Goal: Navigation & Orientation: Find specific page/section

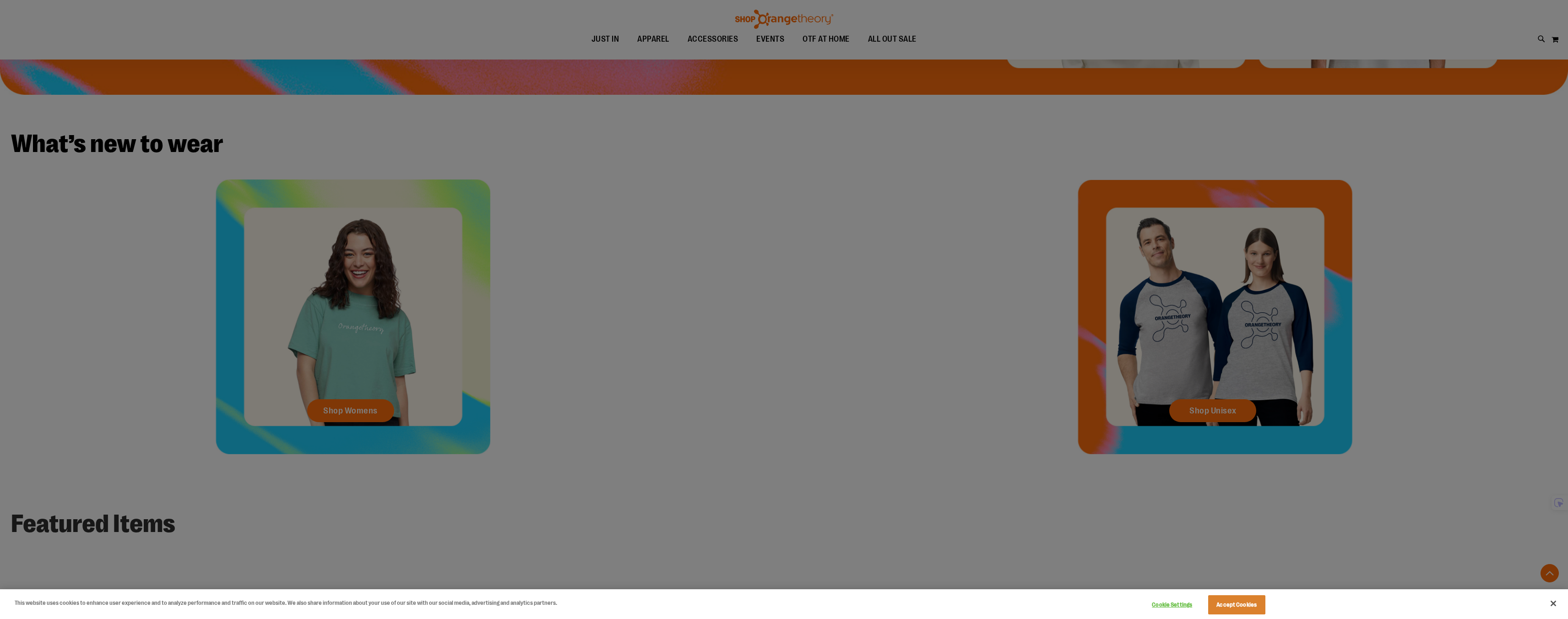
scroll to position [595, 0]
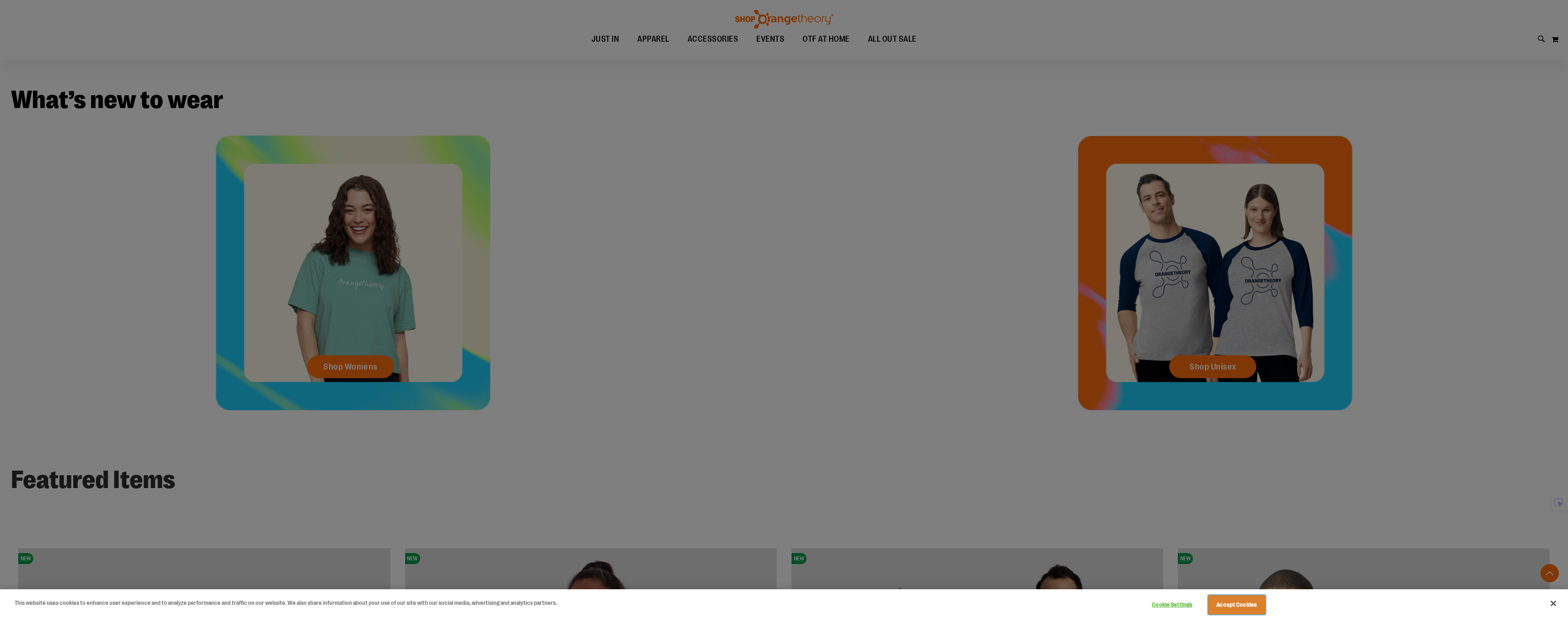
click at [1234, 604] on button "Accept Cookies" at bounding box center [1237, 604] width 58 height 19
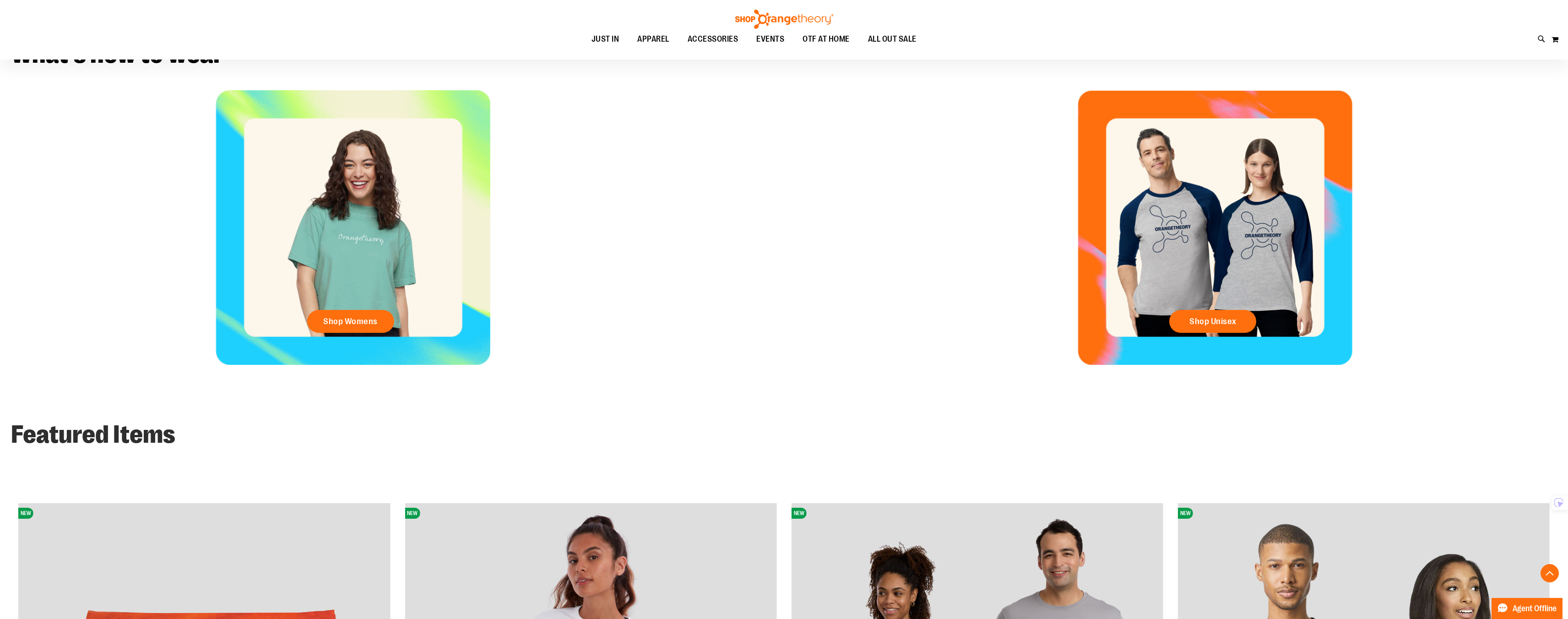
scroll to position [597, 0]
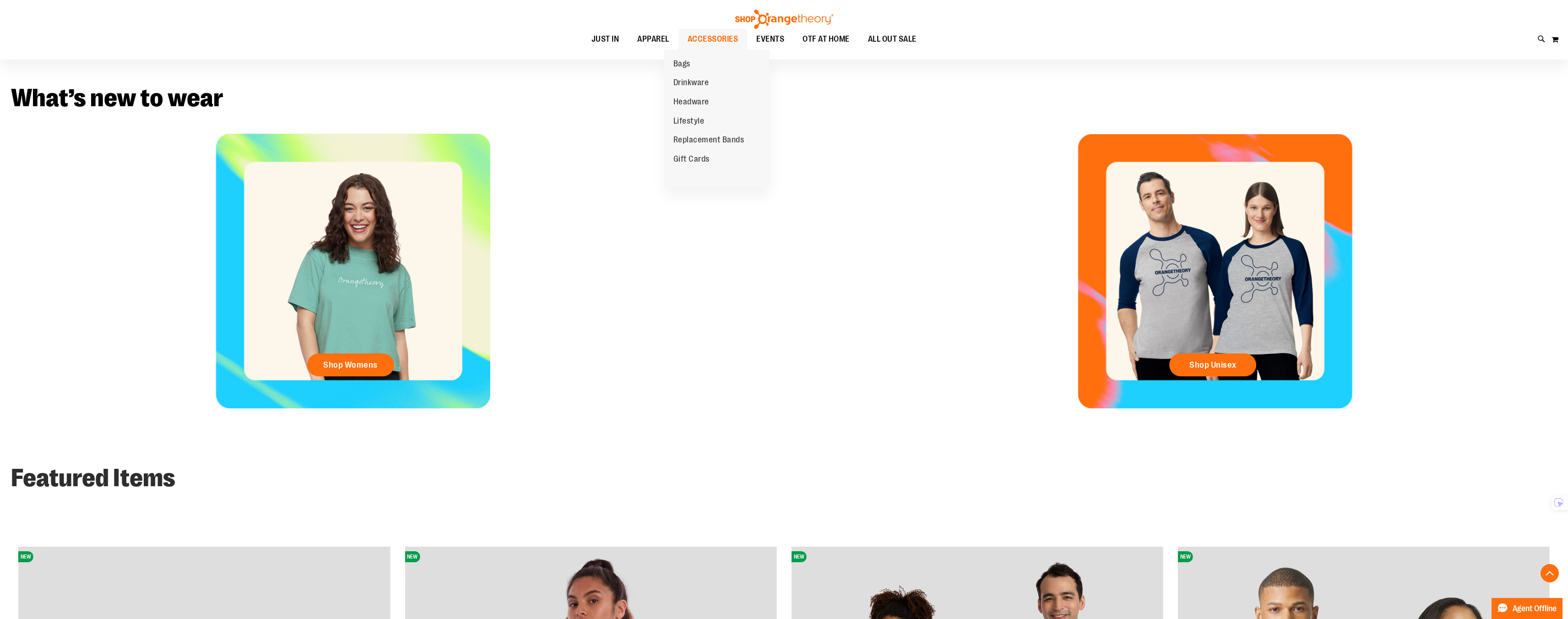
click at [691, 41] on span "ACCESSORIES" at bounding box center [713, 39] width 51 height 21
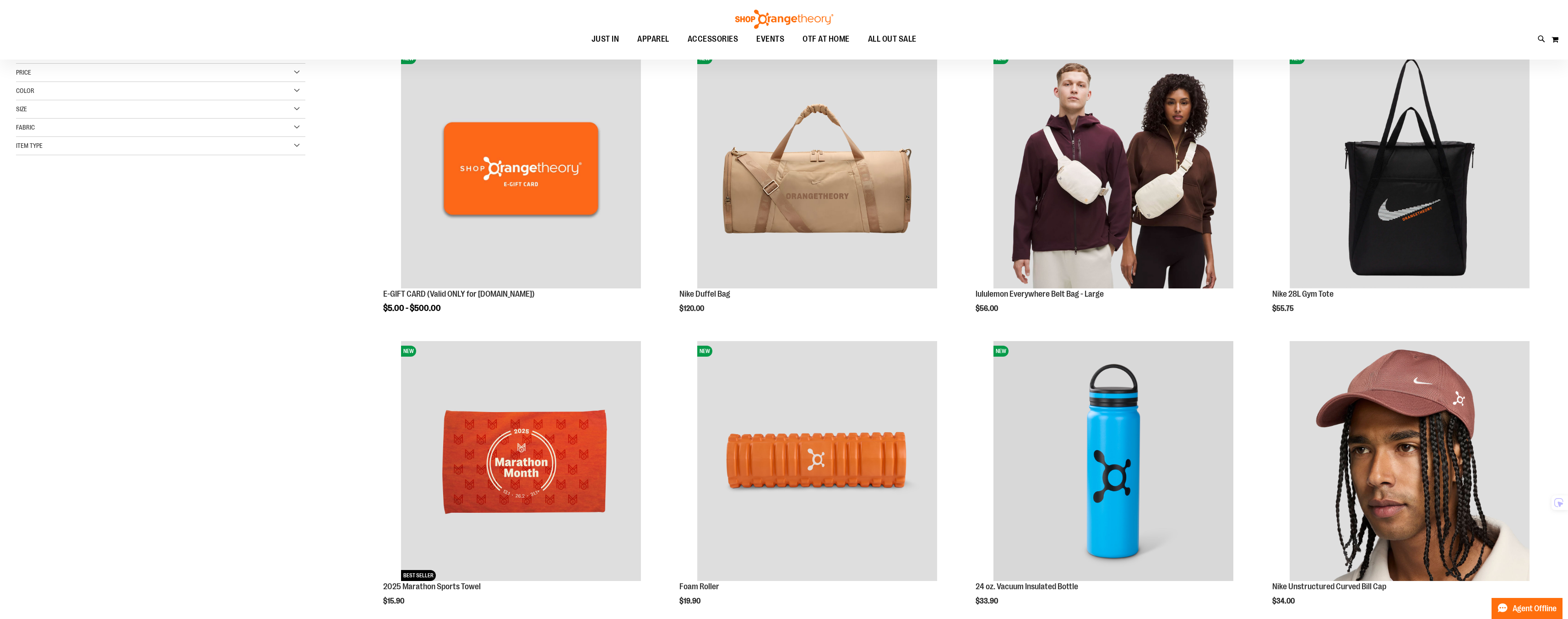
scroll to position [221, 0]
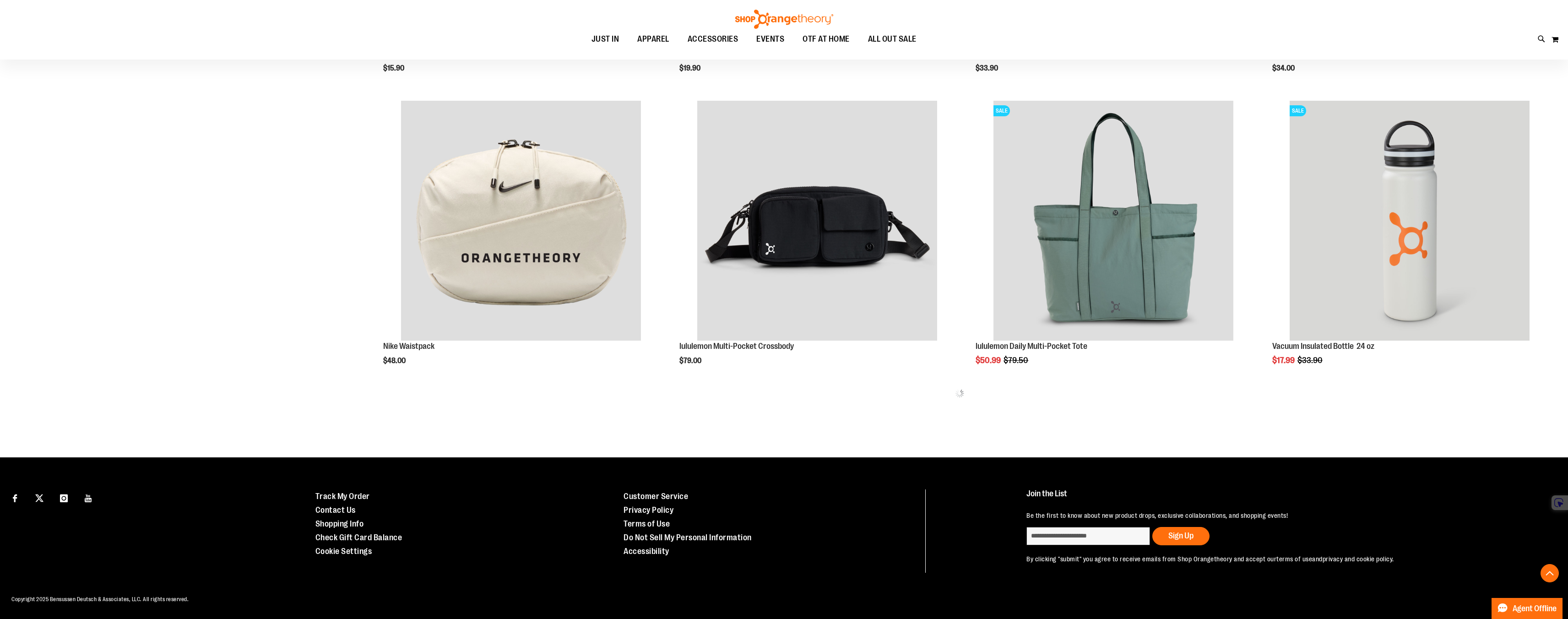
scroll to position [624, 0]
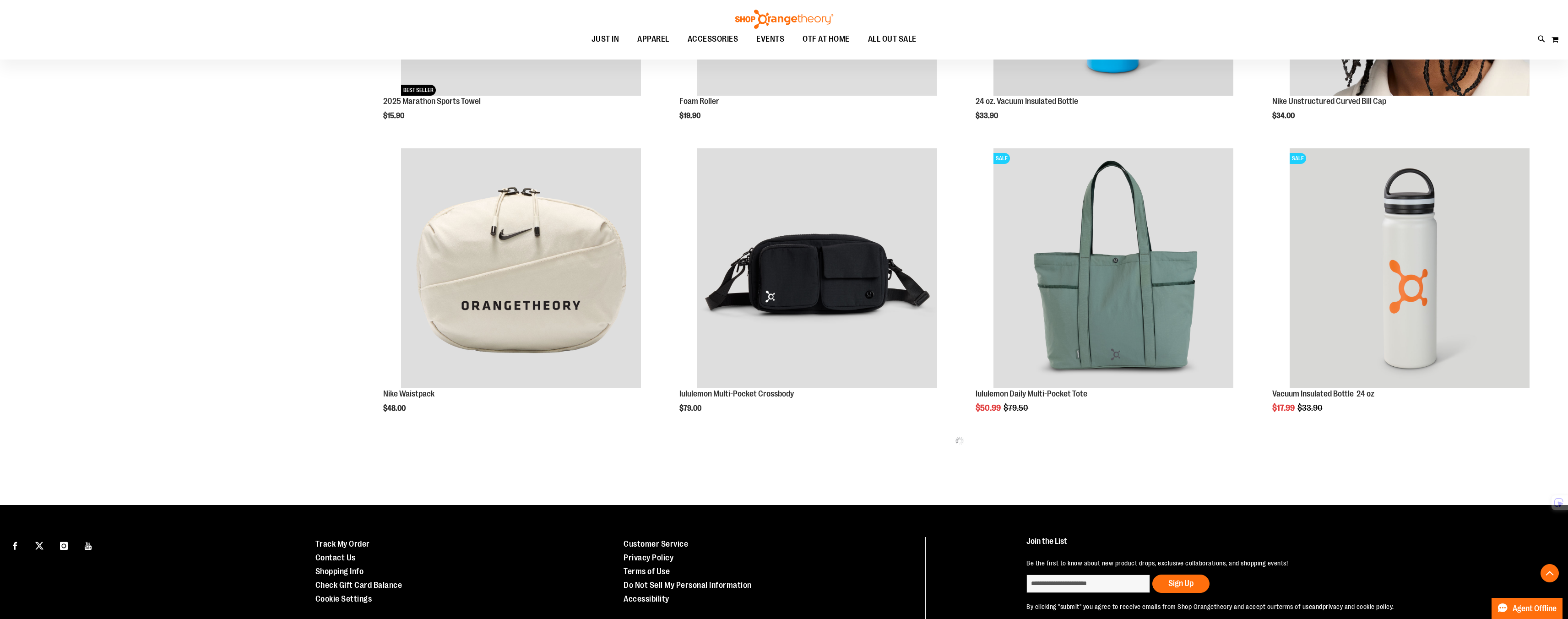
click at [246, 394] on div "**********" at bounding box center [784, 10] width 1537 height 979
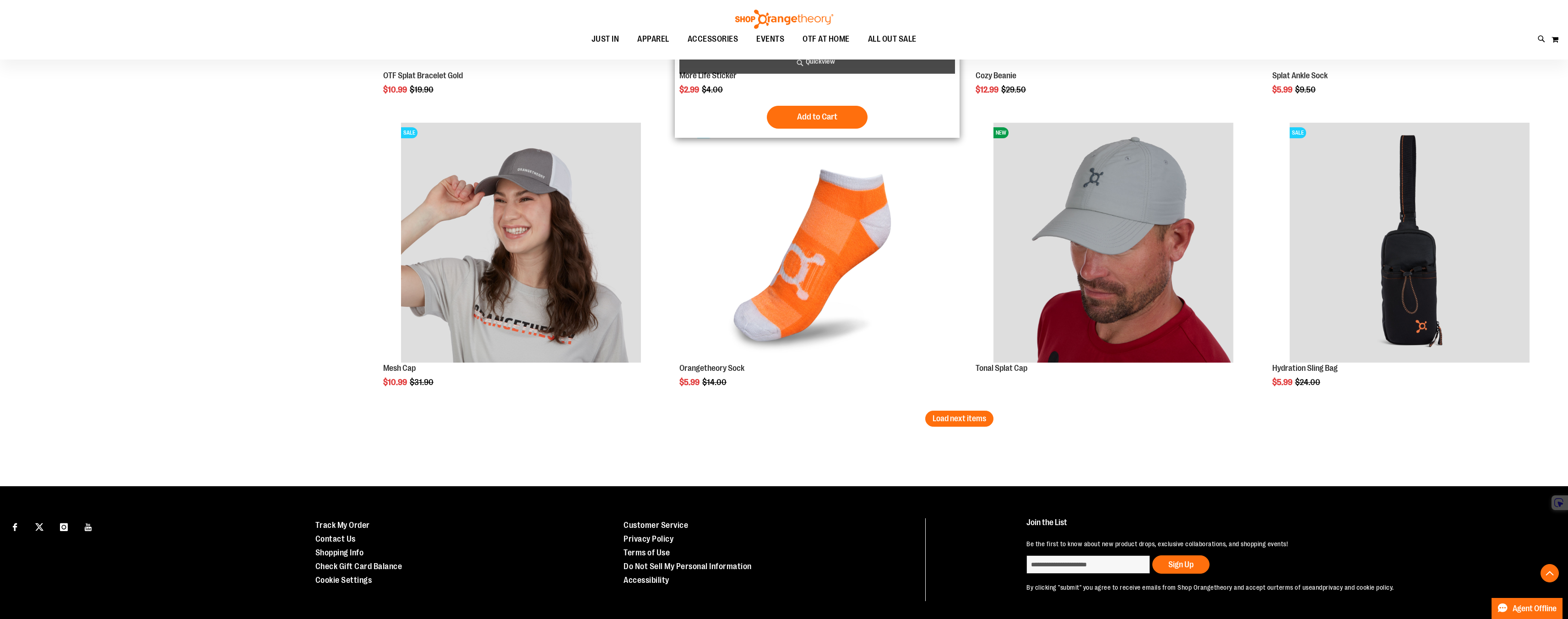
scroll to position [2433, 0]
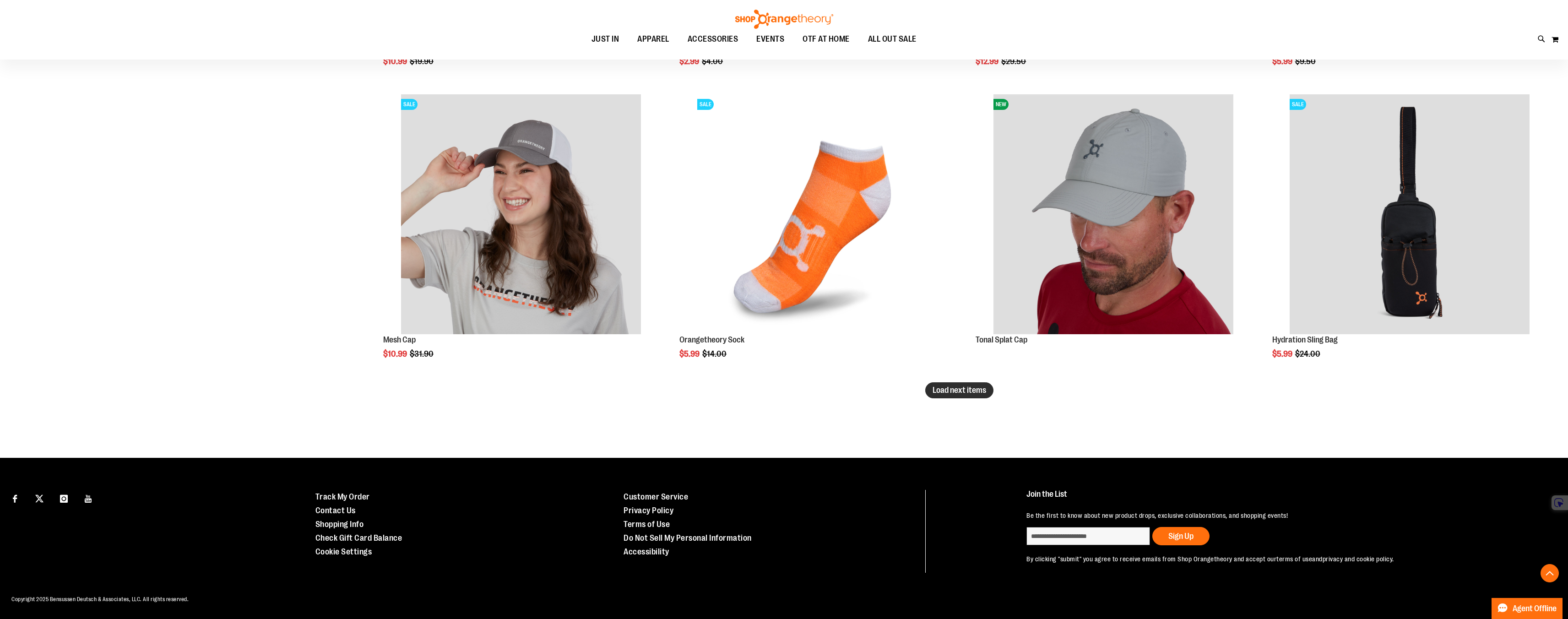
click at [975, 392] on span "Load next items" at bounding box center [960, 390] width 54 height 9
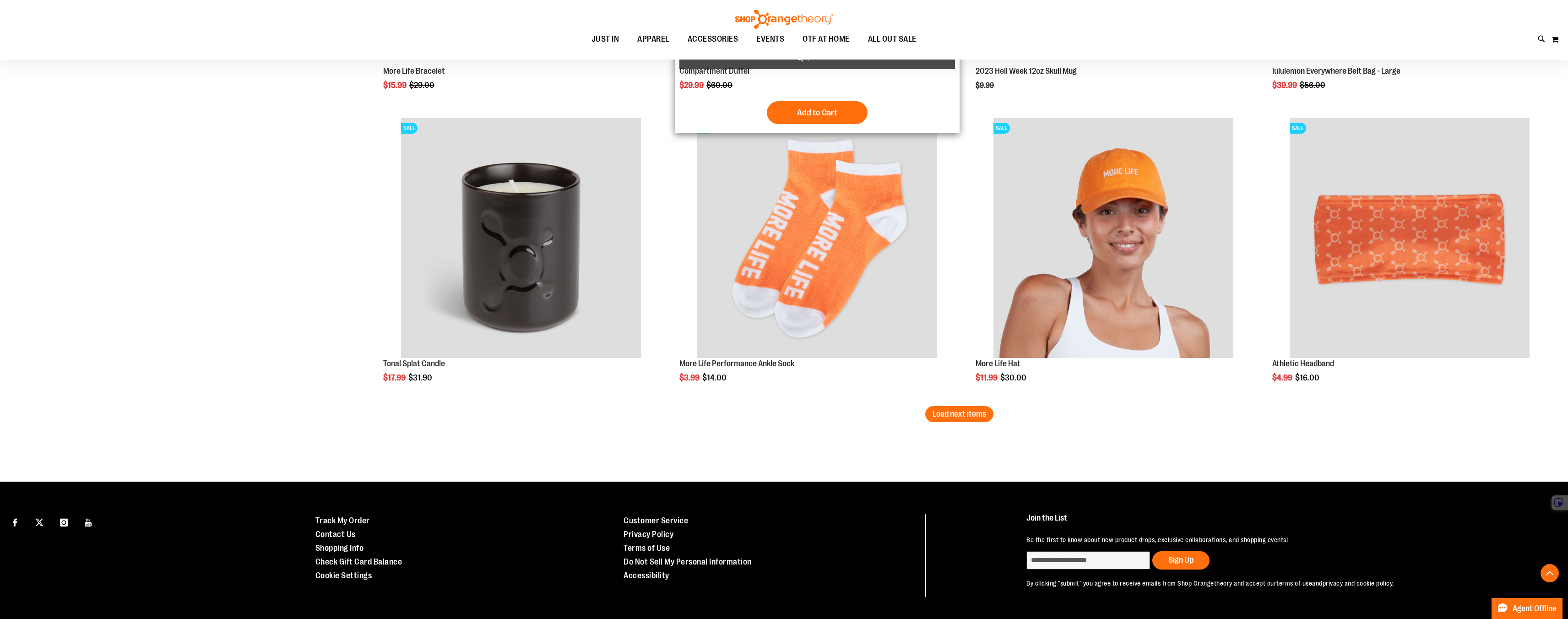
scroll to position [3311, 0]
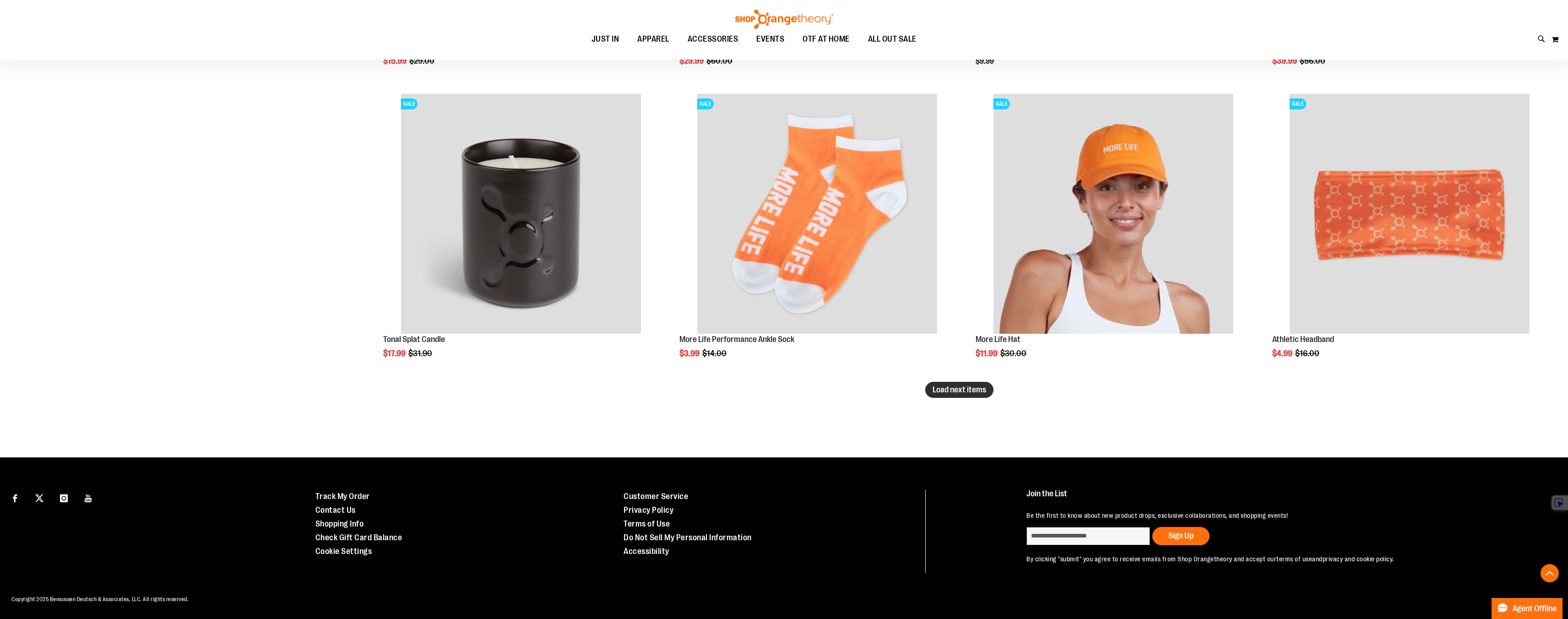
click at [989, 394] on button "Load next items" at bounding box center [959, 389] width 68 height 16
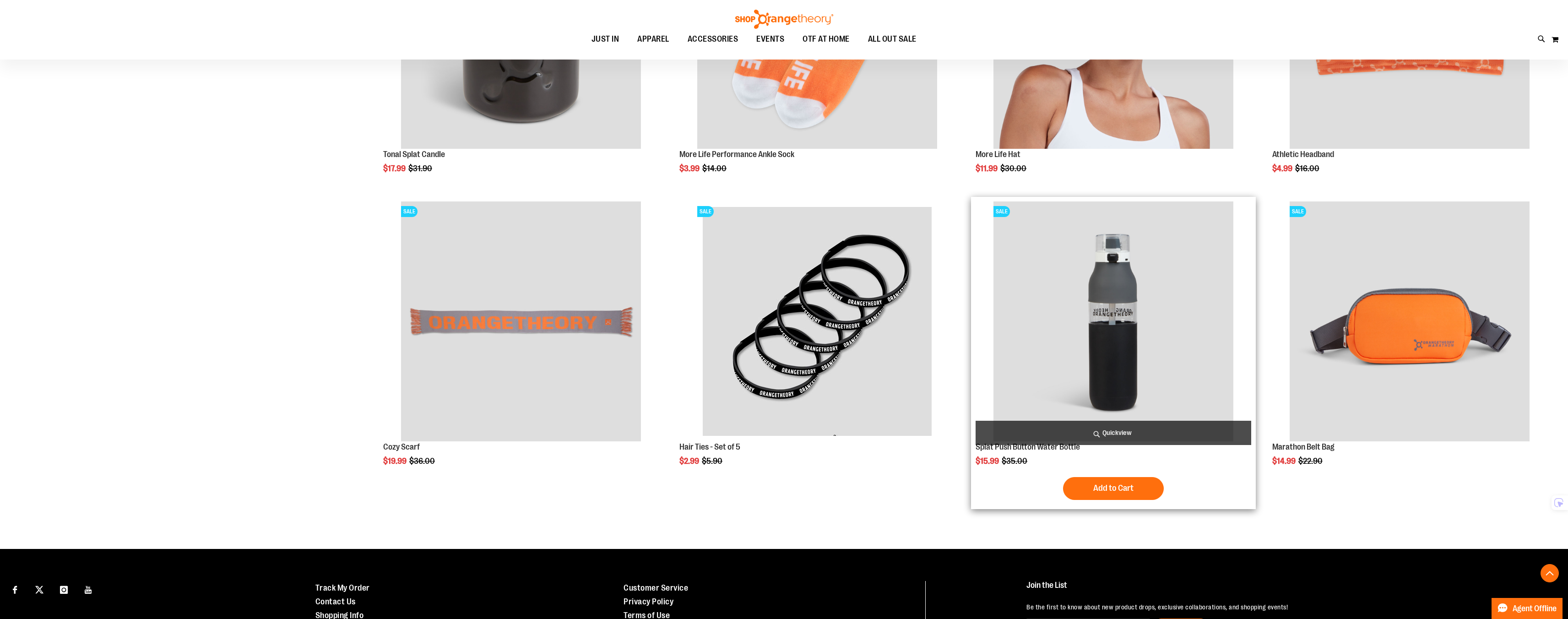
scroll to position [3587, 0]
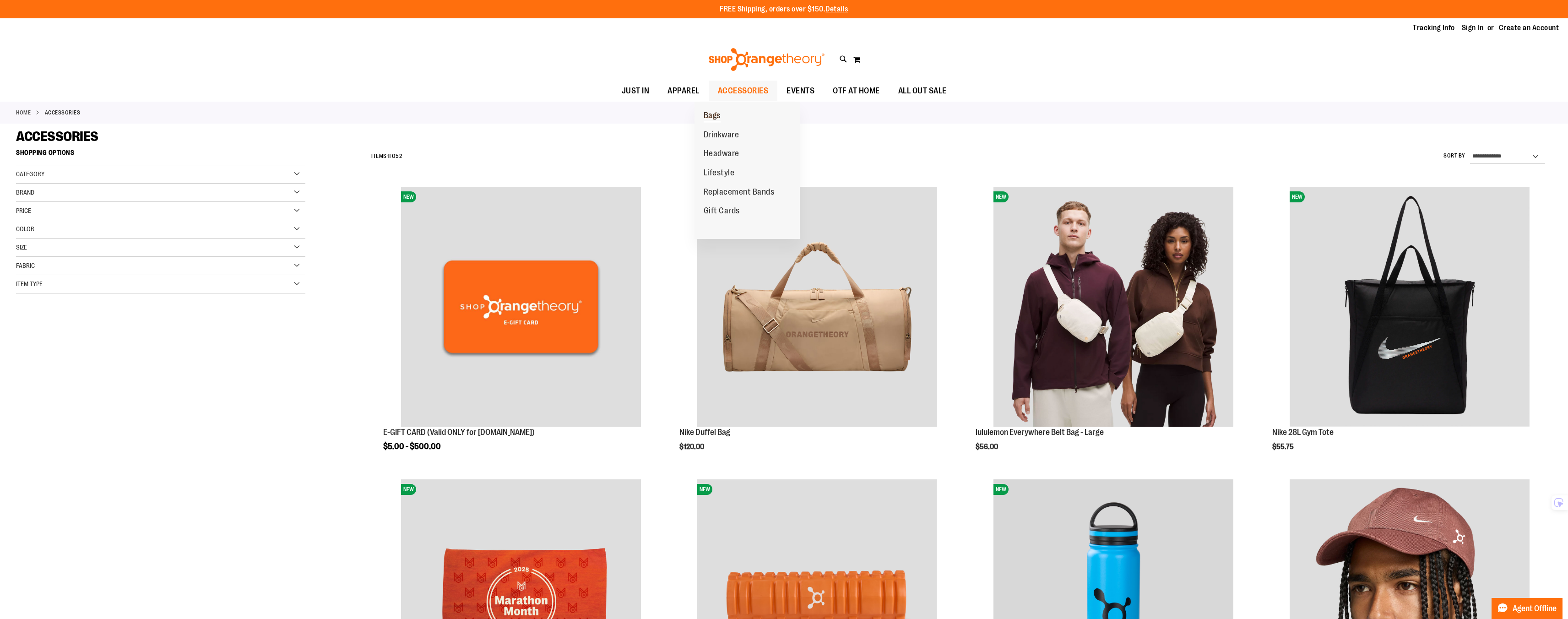
click at [730, 115] on link "Bags" at bounding box center [713, 115] width 35 height 19
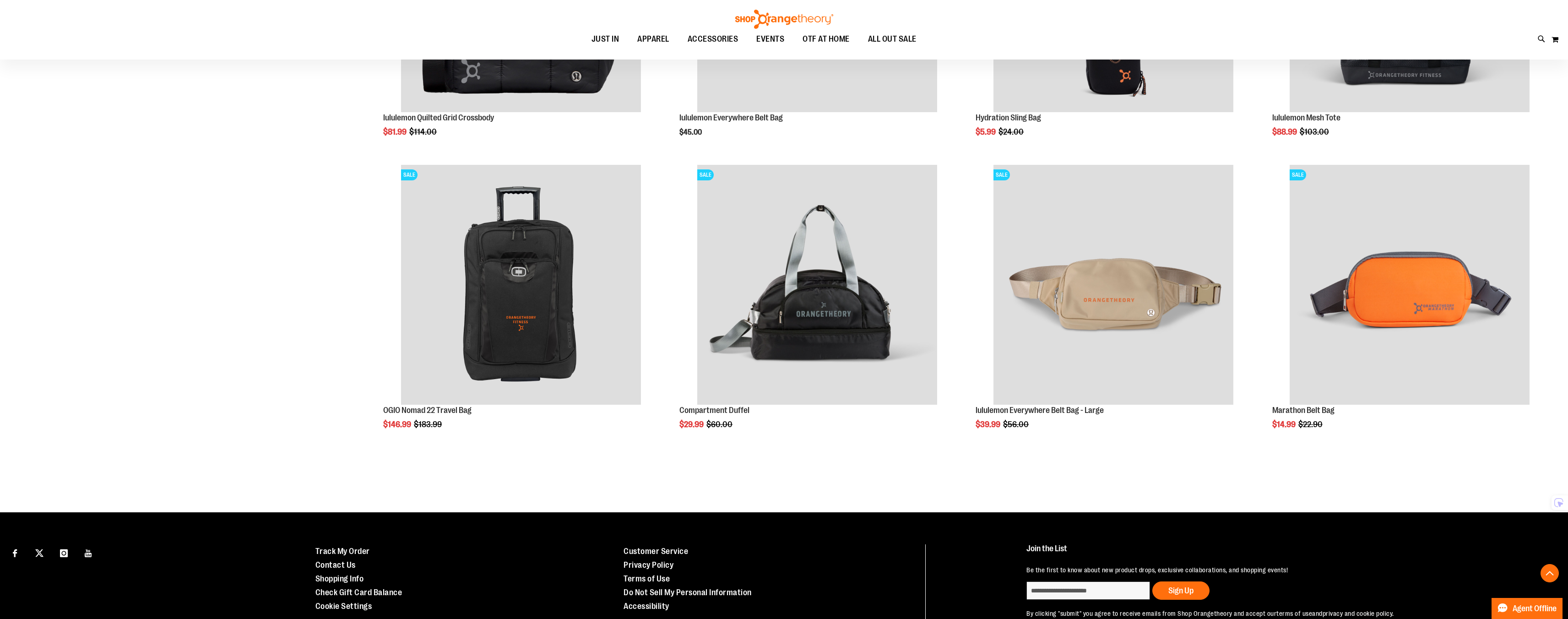
scroll to position [954, 0]
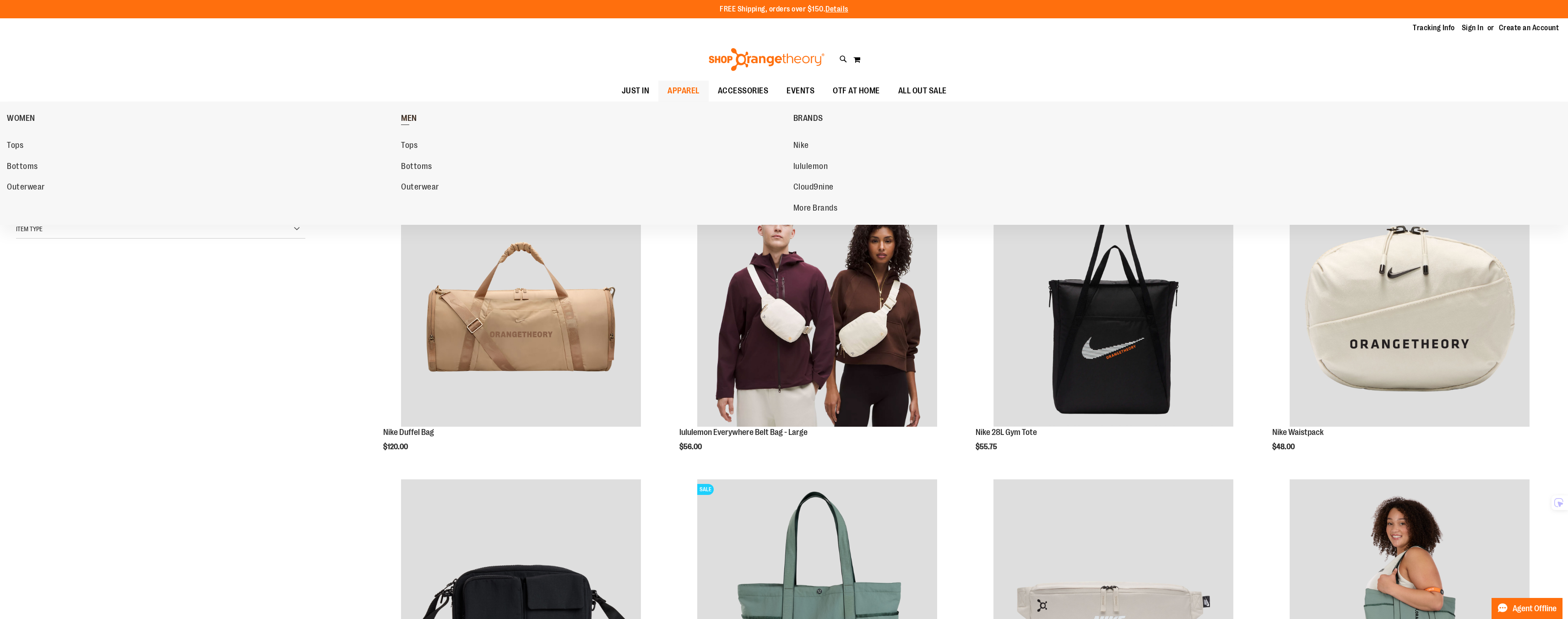
click at [425, 116] on link "MEN" at bounding box center [594, 118] width 388 height 24
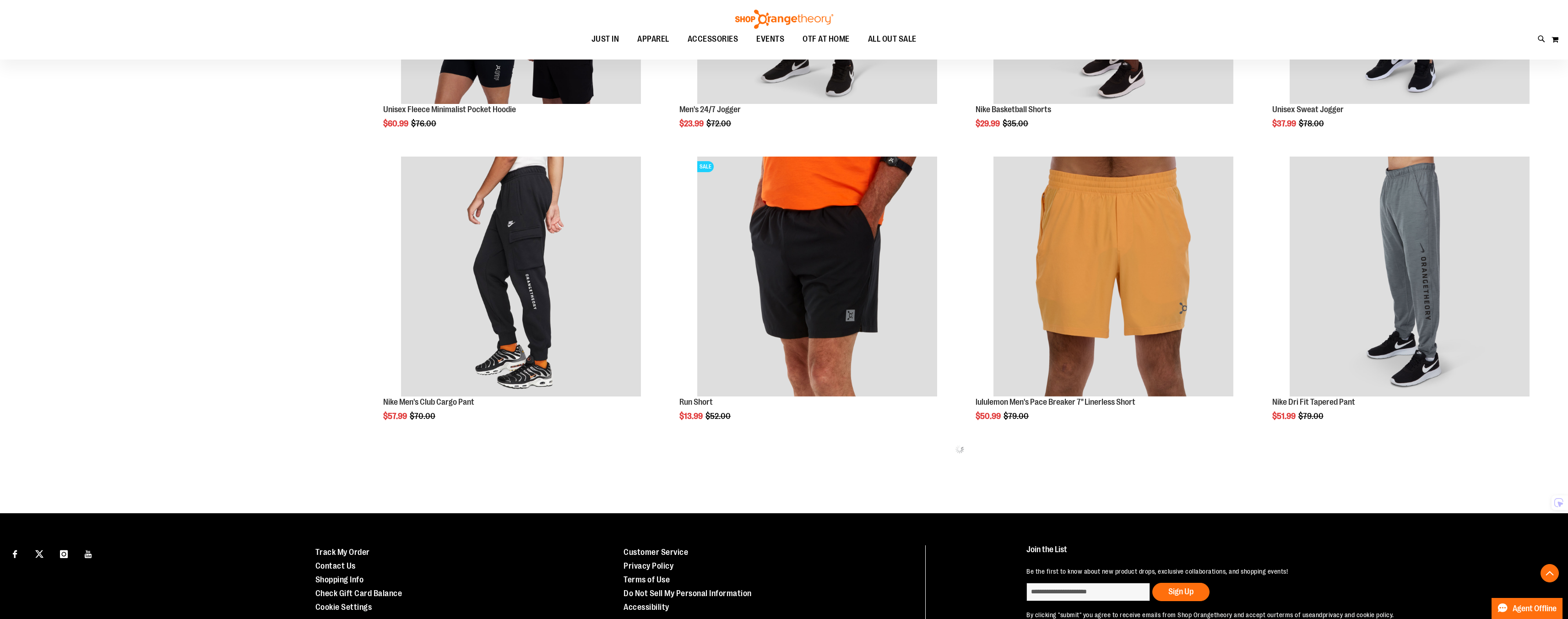
scroll to position [614, 0]
